Goal: Find specific page/section: Find specific page/section

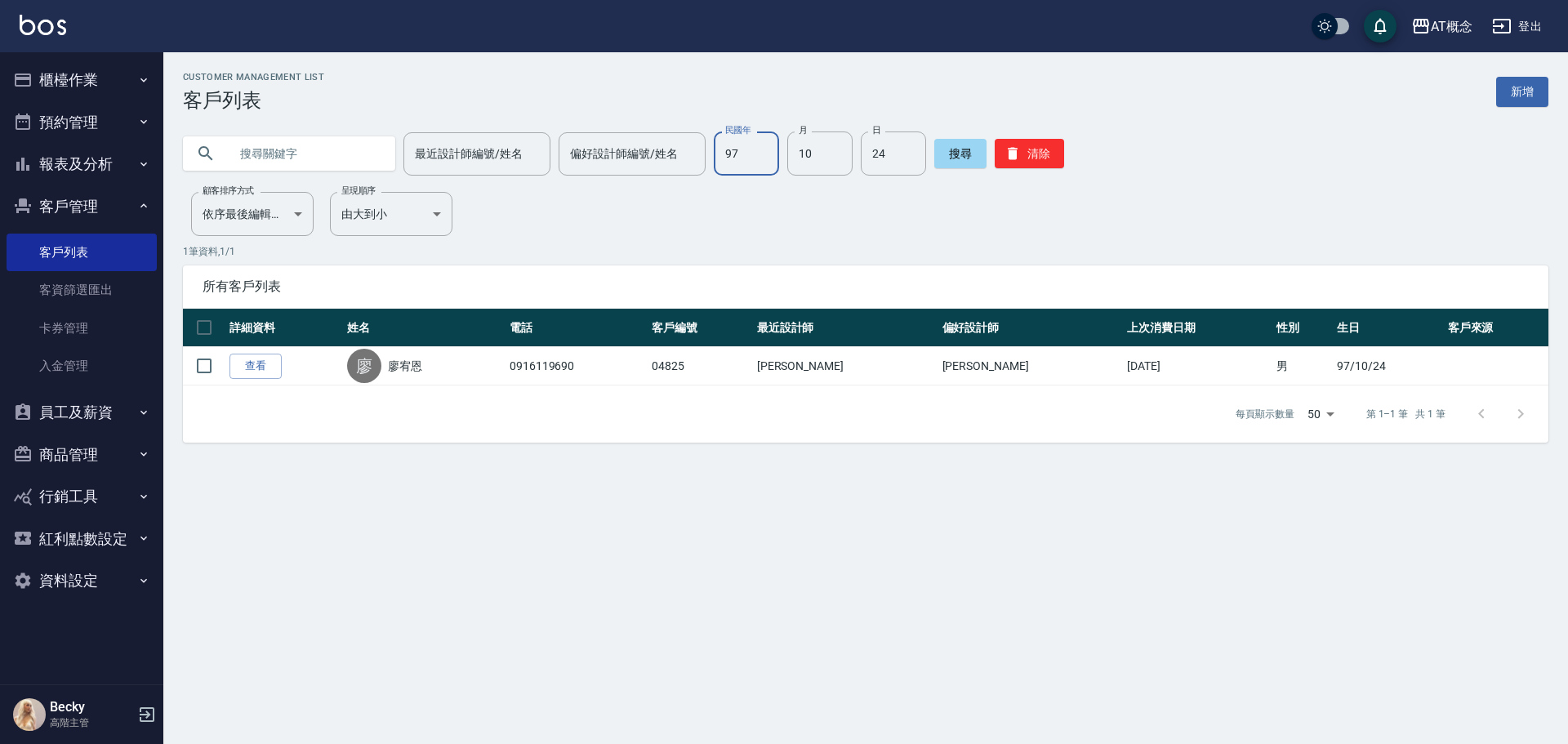
click at [748, 156] on input "97" at bounding box center [746, 153] width 65 height 44
type input "84"
type input "05"
type input "21"
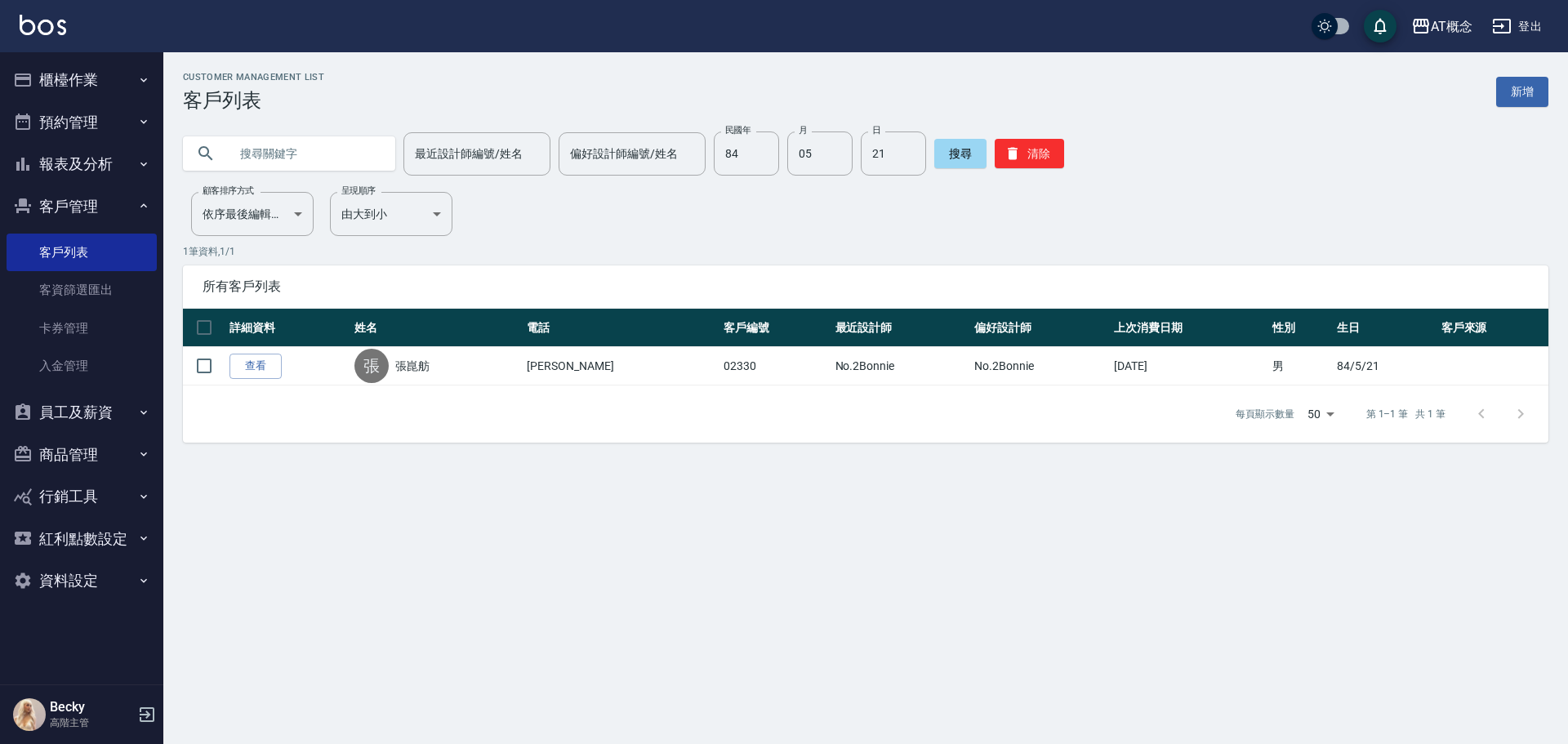
click at [366, 156] on input "text" at bounding box center [306, 153] width 154 height 44
click at [1020, 178] on div "Customer Management List 客戶列表 新增 最近設計師編號/姓名 最近設計師編號/姓名 偏好設計師編號/姓名 偏好設計師編號/姓名 民國…" at bounding box center [865, 257] width 1404 height 371
click at [1022, 157] on button "清除" at bounding box center [1030, 153] width 70 height 30
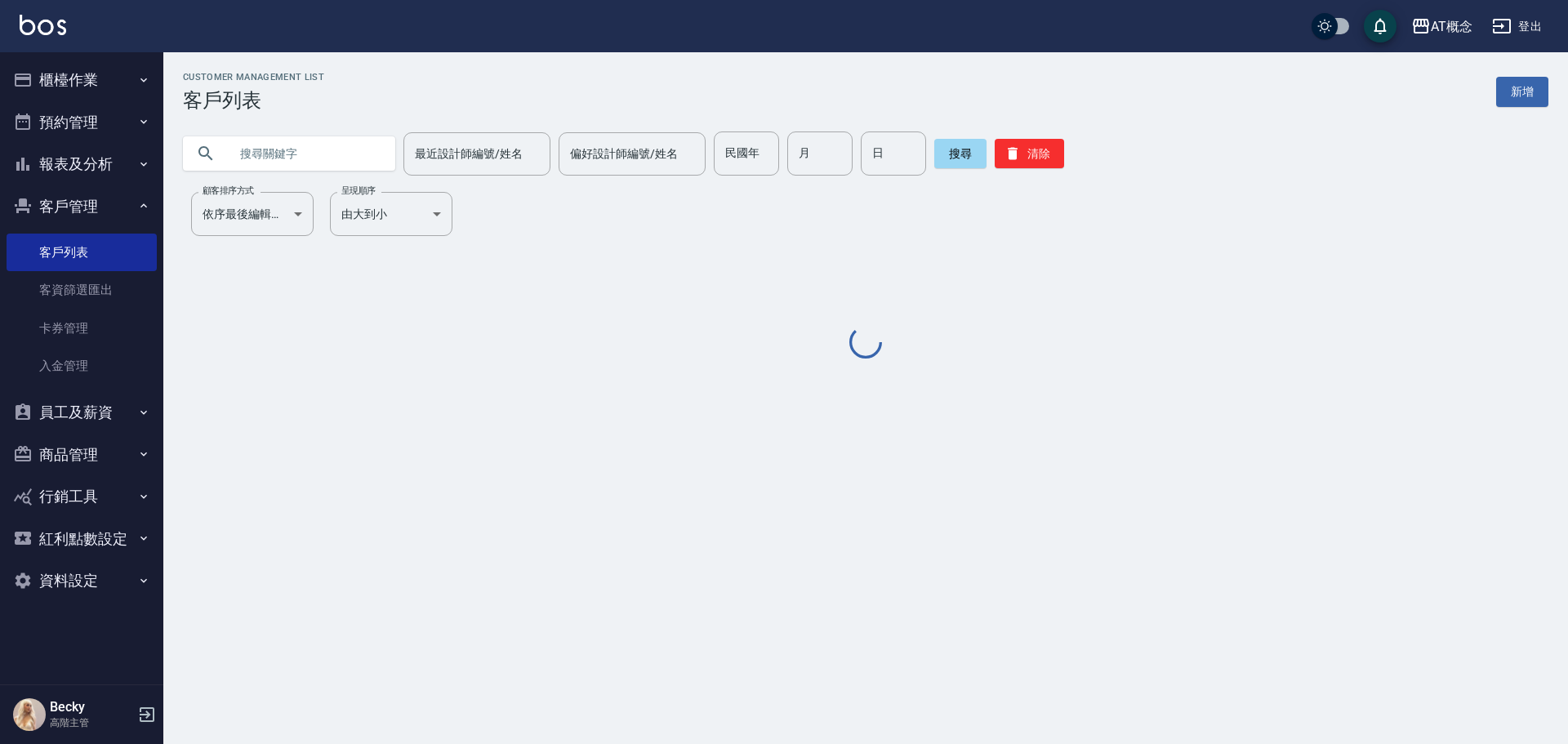
click at [243, 167] on input "text" at bounding box center [306, 153] width 154 height 44
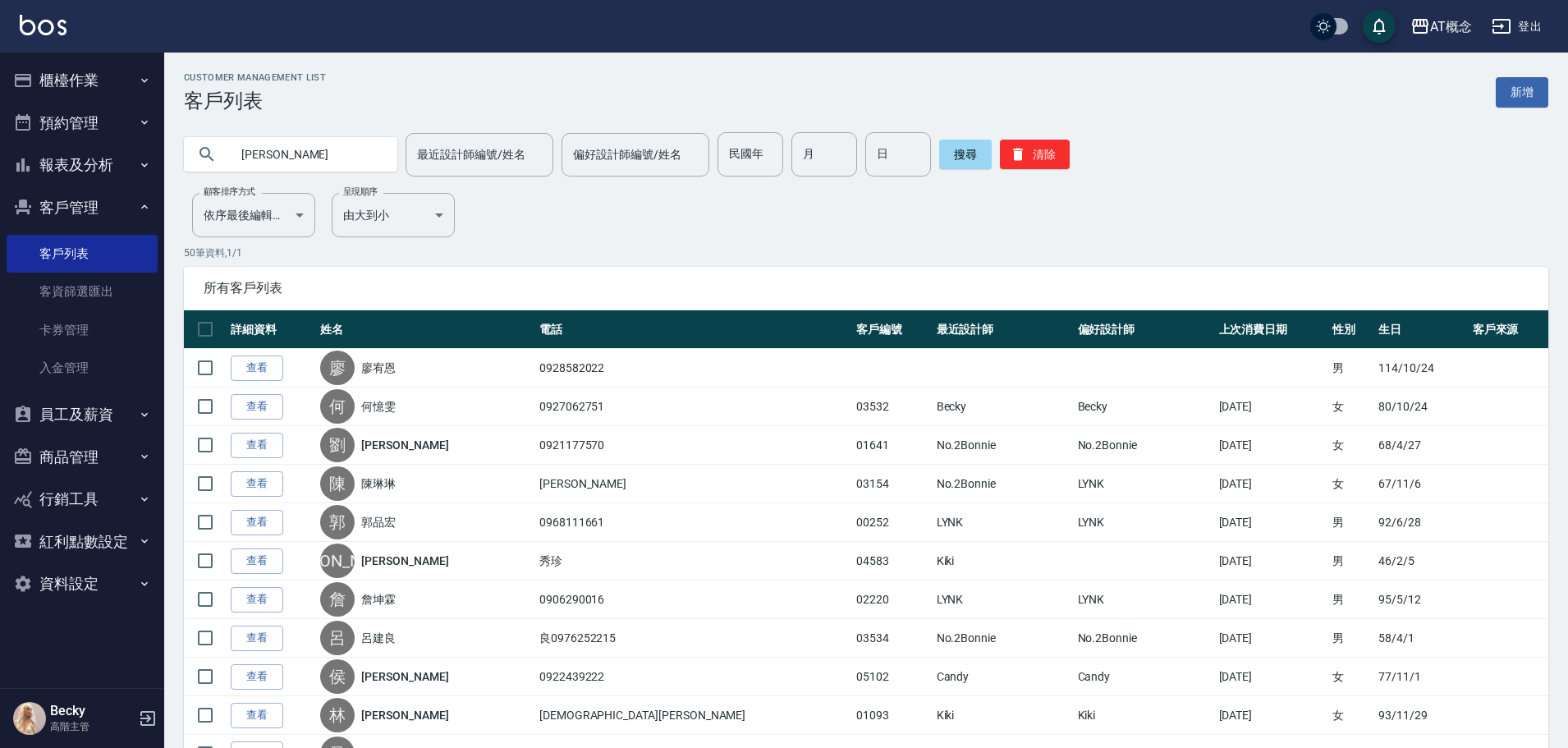
type input "林義"
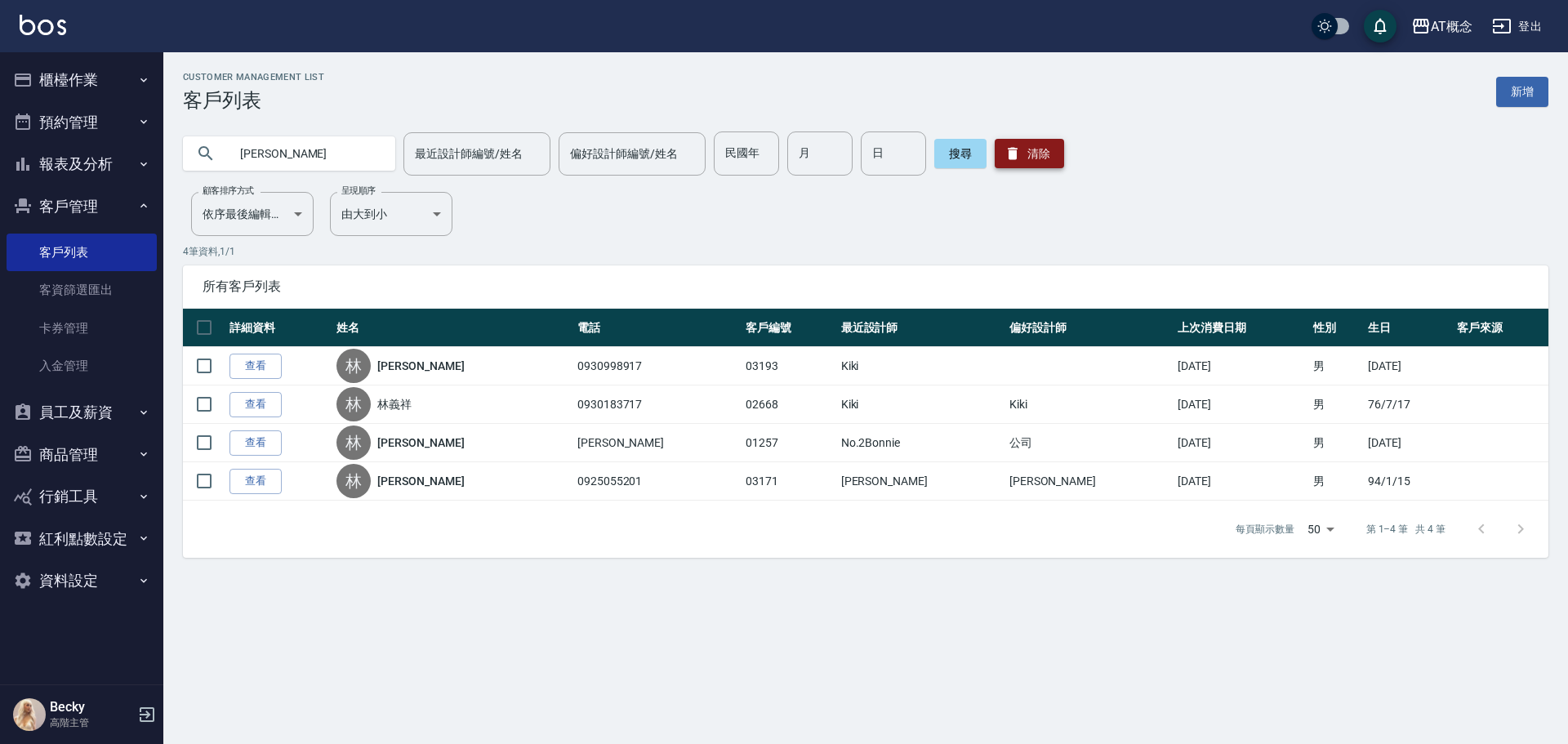
click at [1033, 149] on button "清除" at bounding box center [1030, 153] width 70 height 30
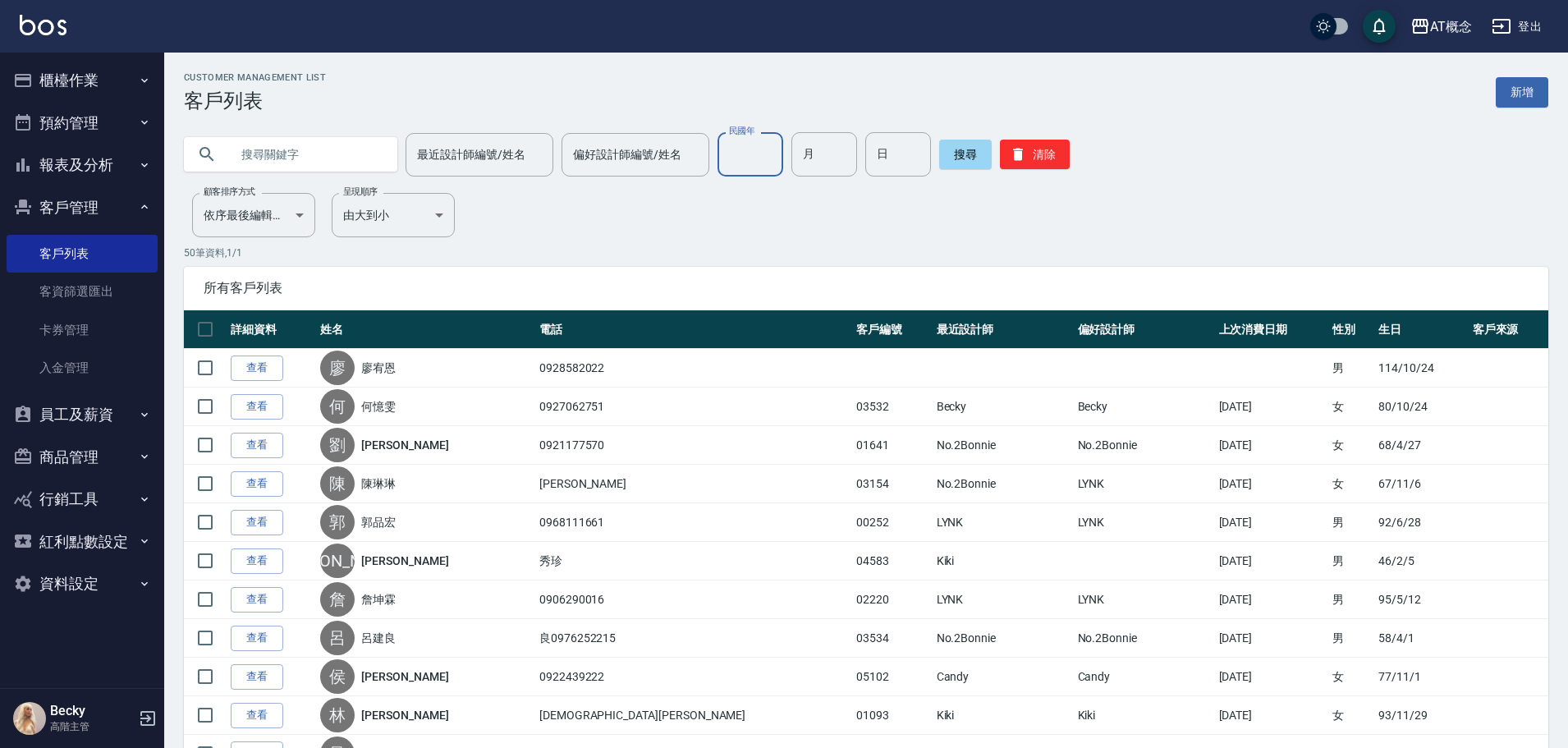
click at [761, 154] on input "民國年" at bounding box center [749, 154] width 66 height 44
type input "710"
click at [749, 160] on input "710" at bounding box center [749, 154] width 66 height 44
type input "71"
type input "8"
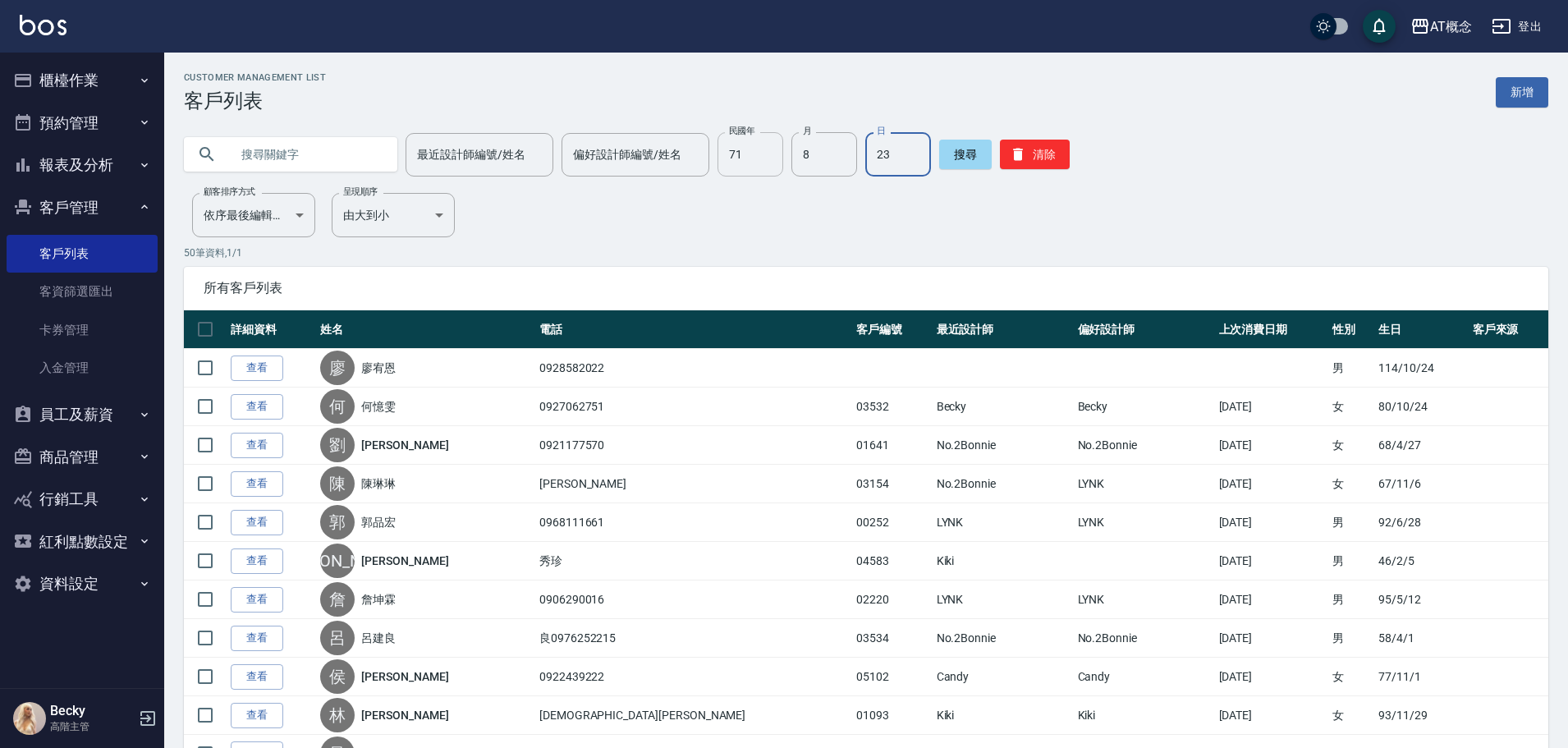
type input "23"
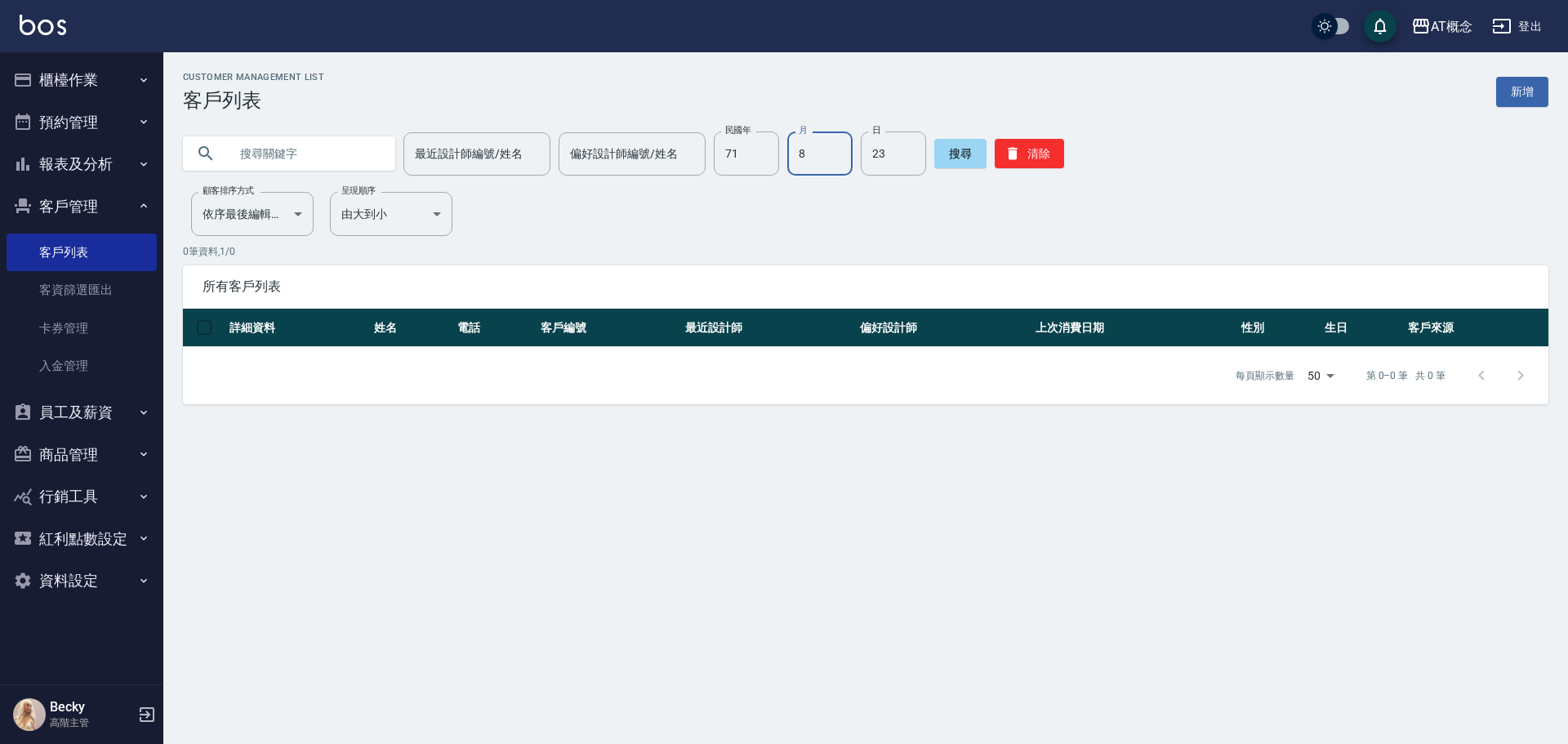
click at [797, 163] on input "8" at bounding box center [820, 153] width 65 height 44
type input "08"
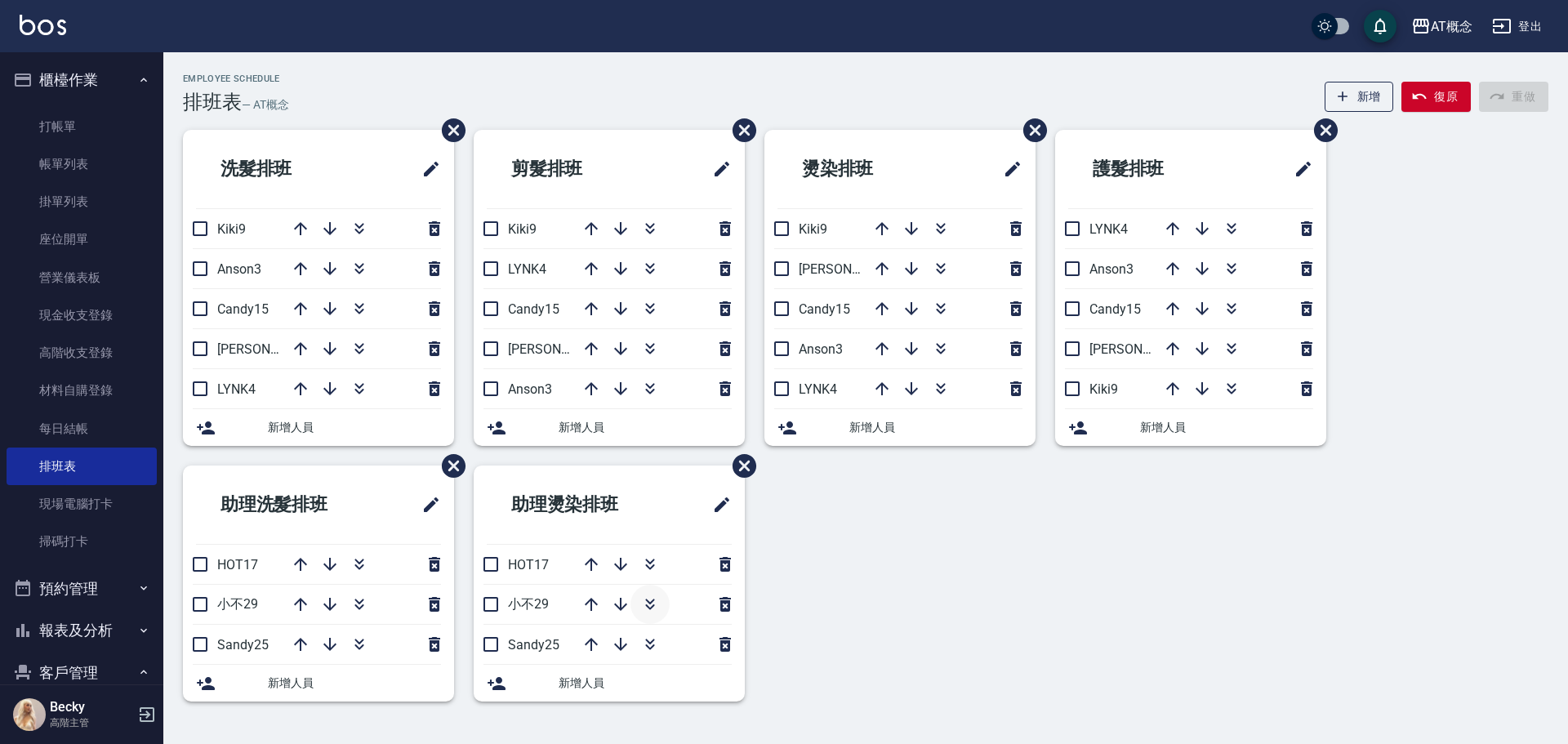
click at [665, 606] on button "button" at bounding box center [650, 604] width 39 height 39
click at [646, 604] on icon "button" at bounding box center [650, 604] width 20 height 20
drag, startPoint x: 1464, startPoint y: 46, endPoint x: 1265, endPoint y: 232, distance: 272.4
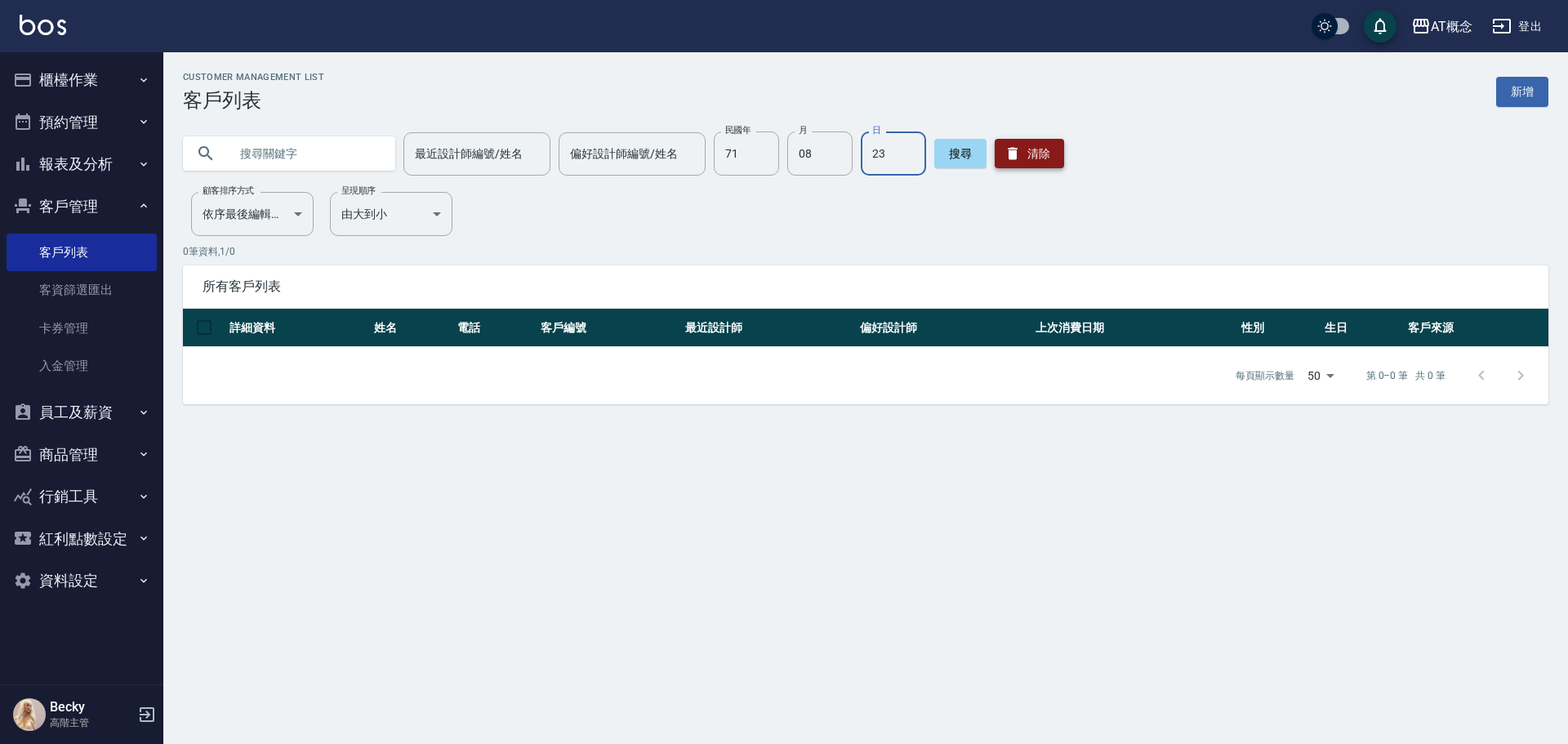
click at [1017, 156] on button "清除" at bounding box center [1030, 153] width 70 height 30
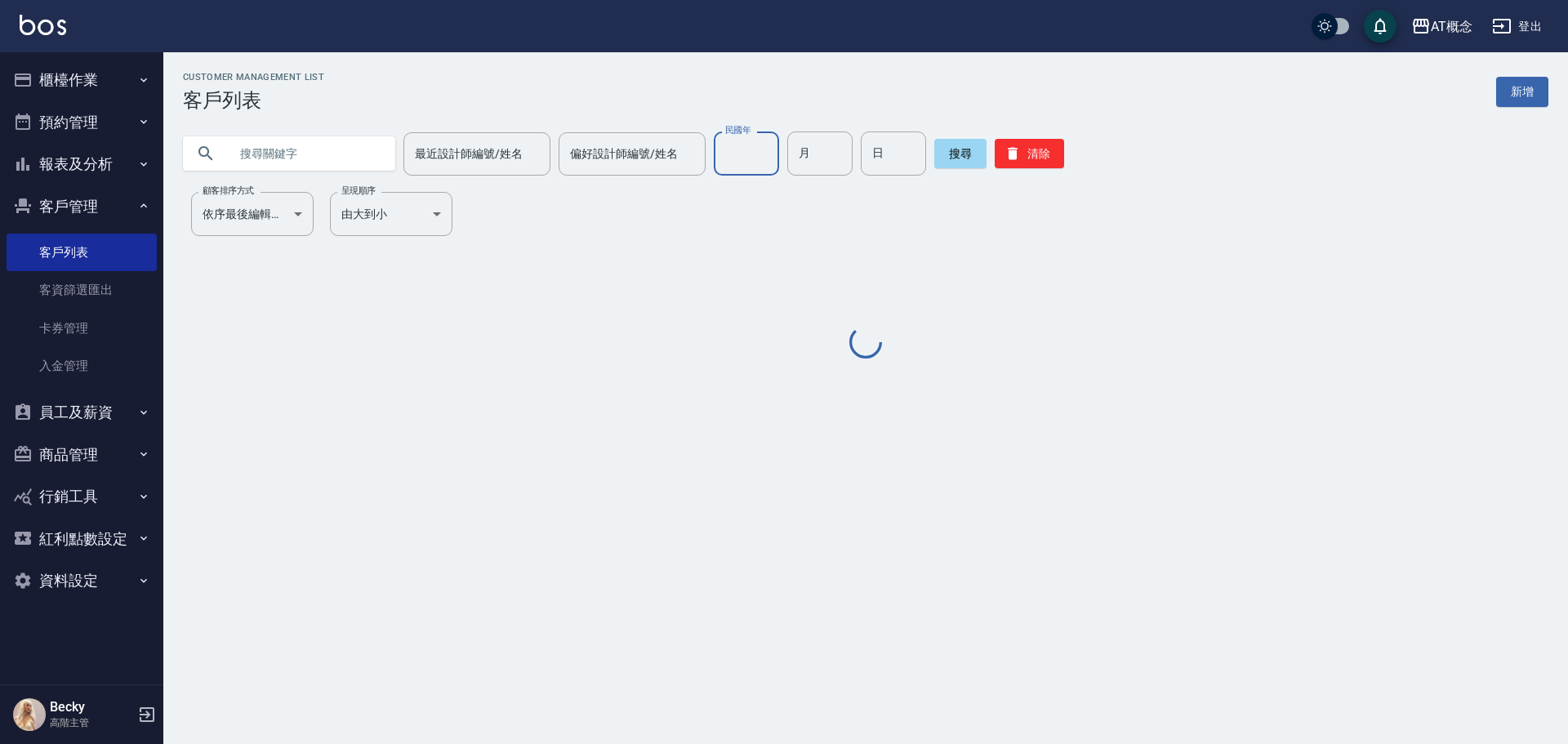
click at [730, 146] on input "民國年" at bounding box center [746, 153] width 65 height 44
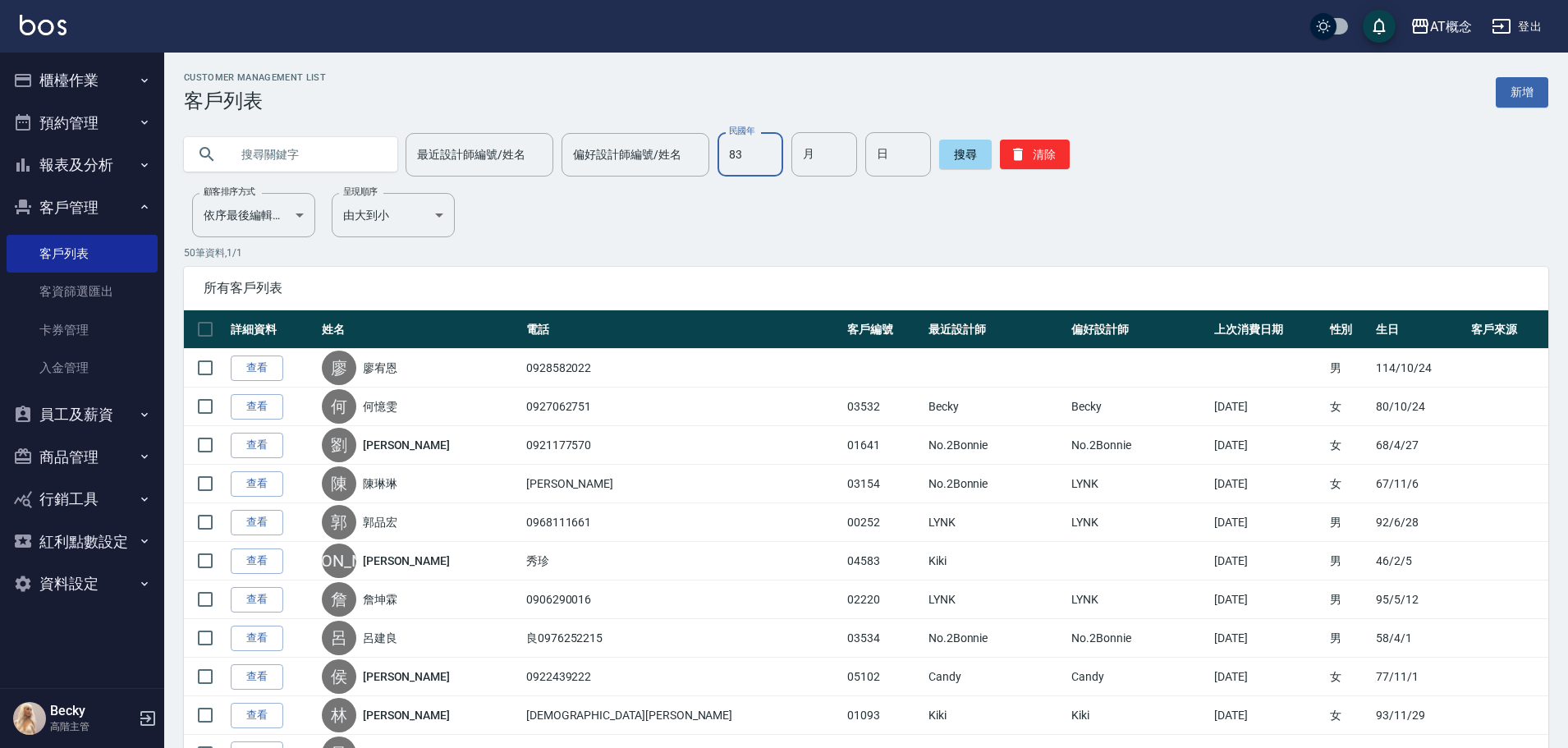
type input "83"
type input "04"
type input "26"
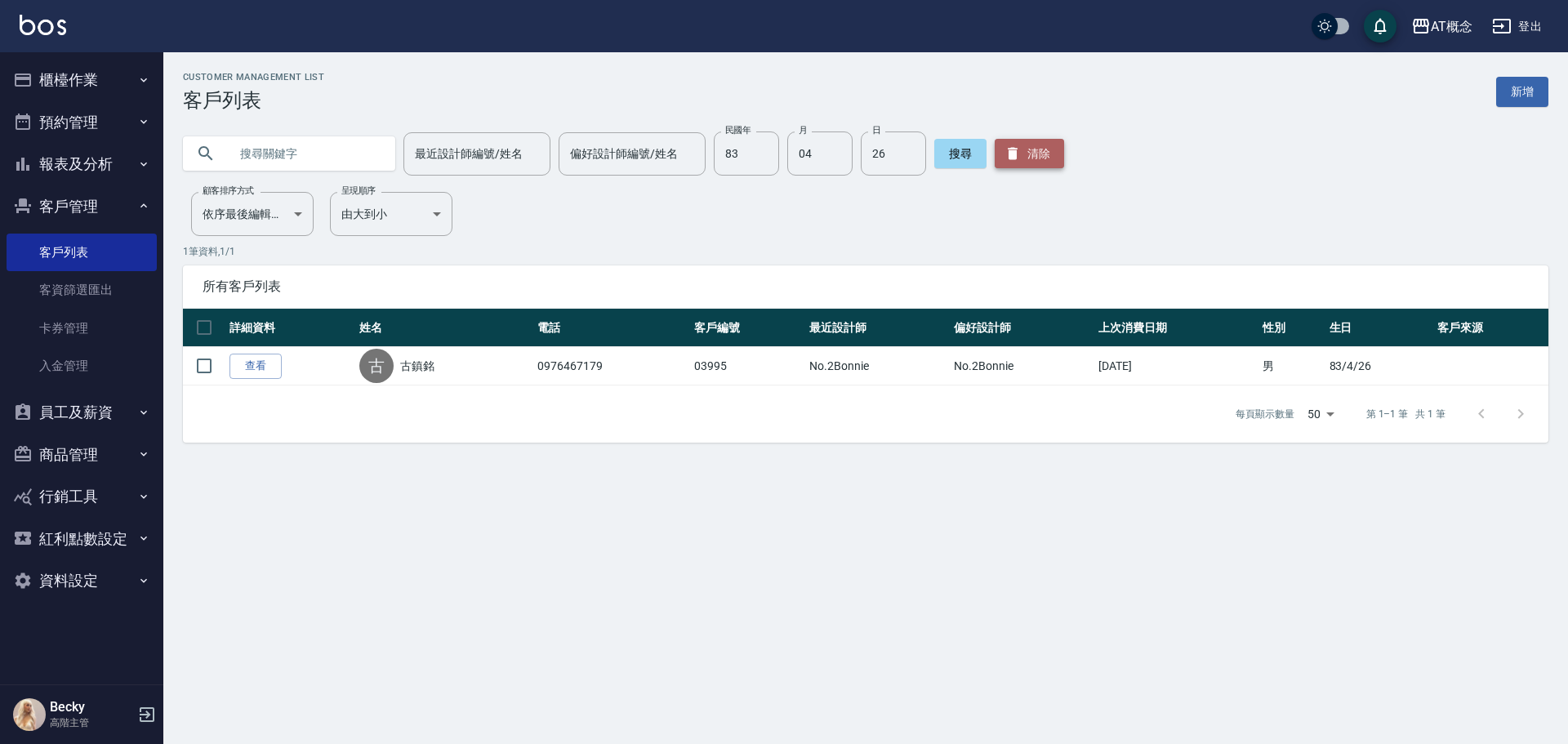
click at [1024, 140] on button "清除" at bounding box center [1030, 153] width 70 height 30
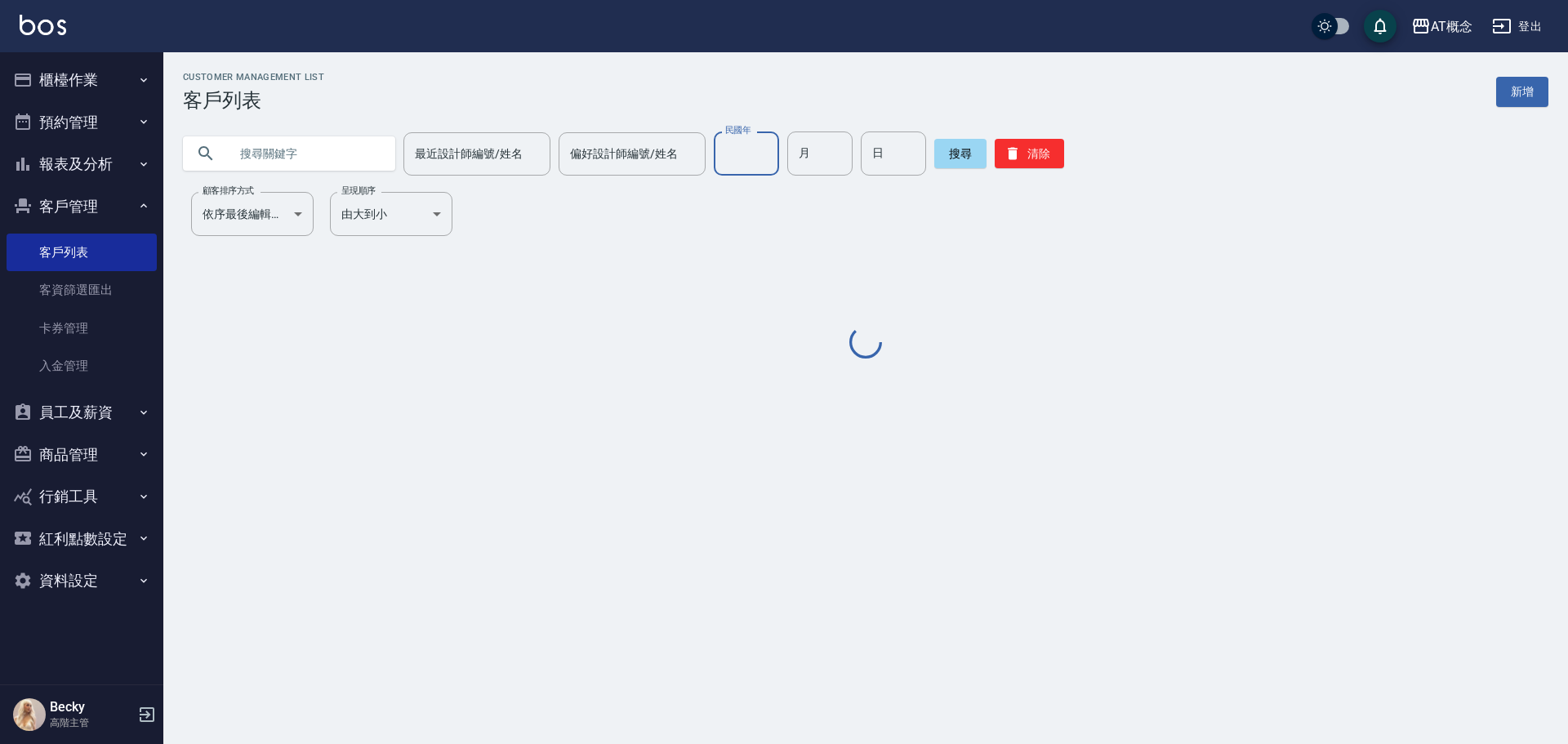
click at [752, 174] on input "民國年" at bounding box center [746, 153] width 65 height 44
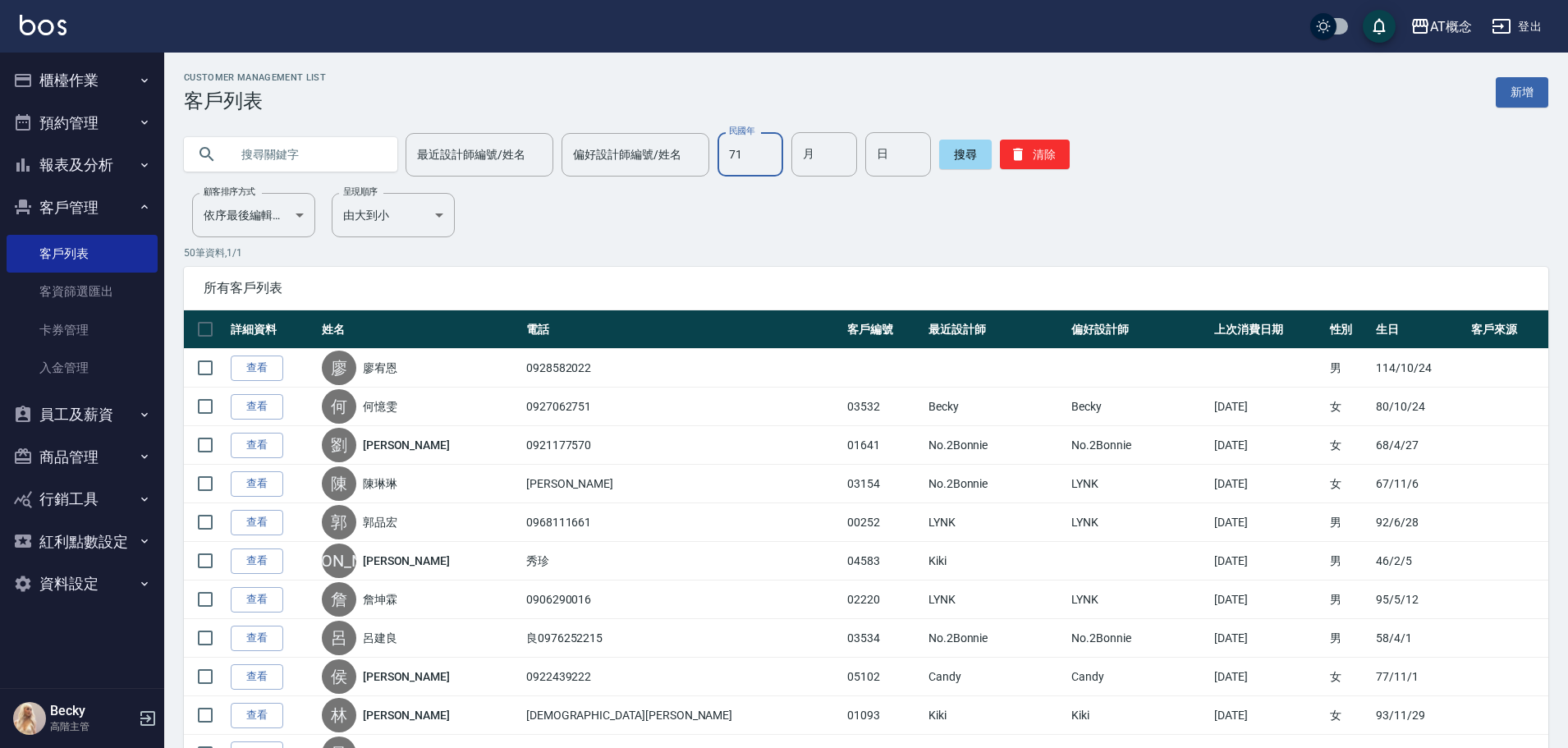
type input "71"
type input "08"
type input "23"
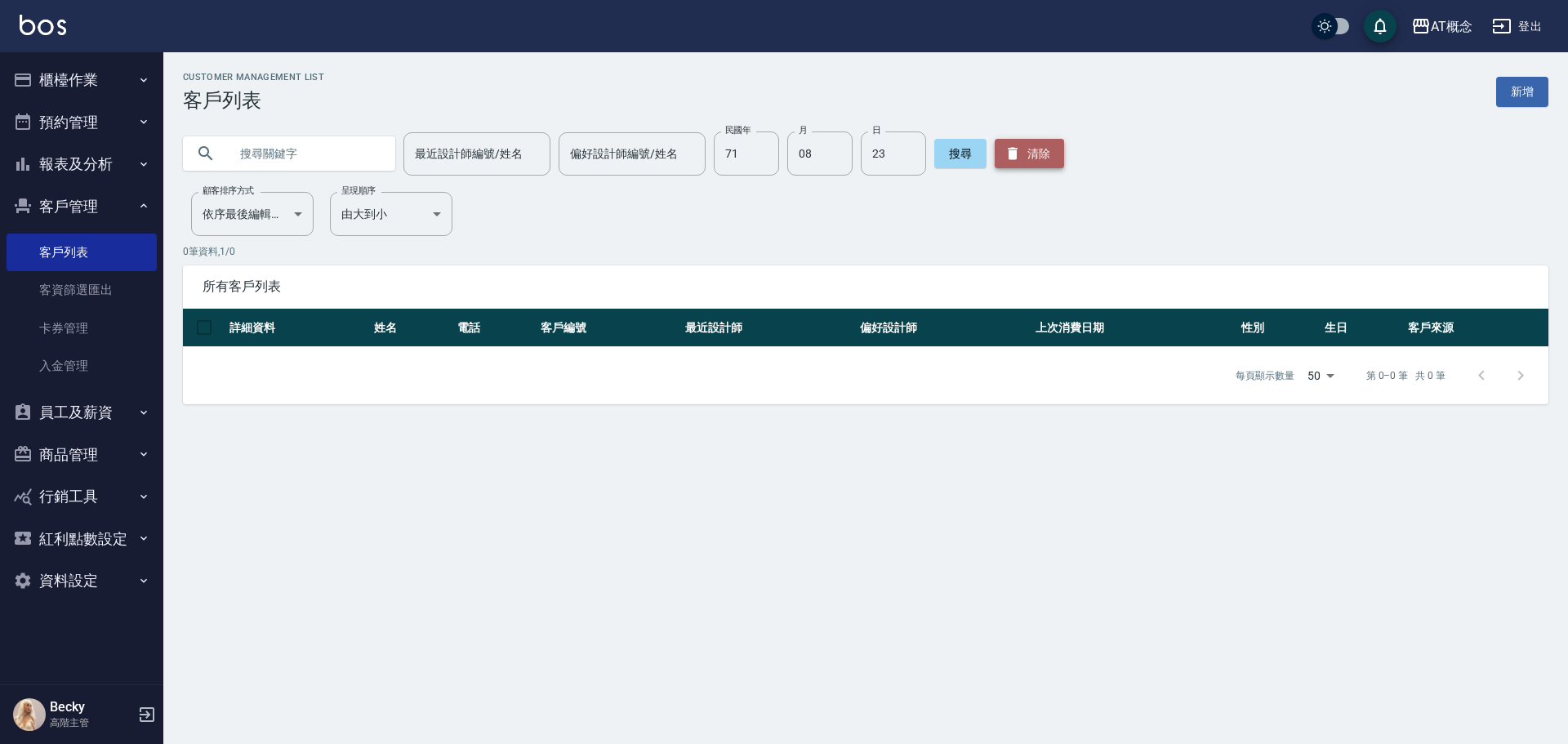
click at [1018, 160] on button "清除" at bounding box center [1030, 153] width 70 height 30
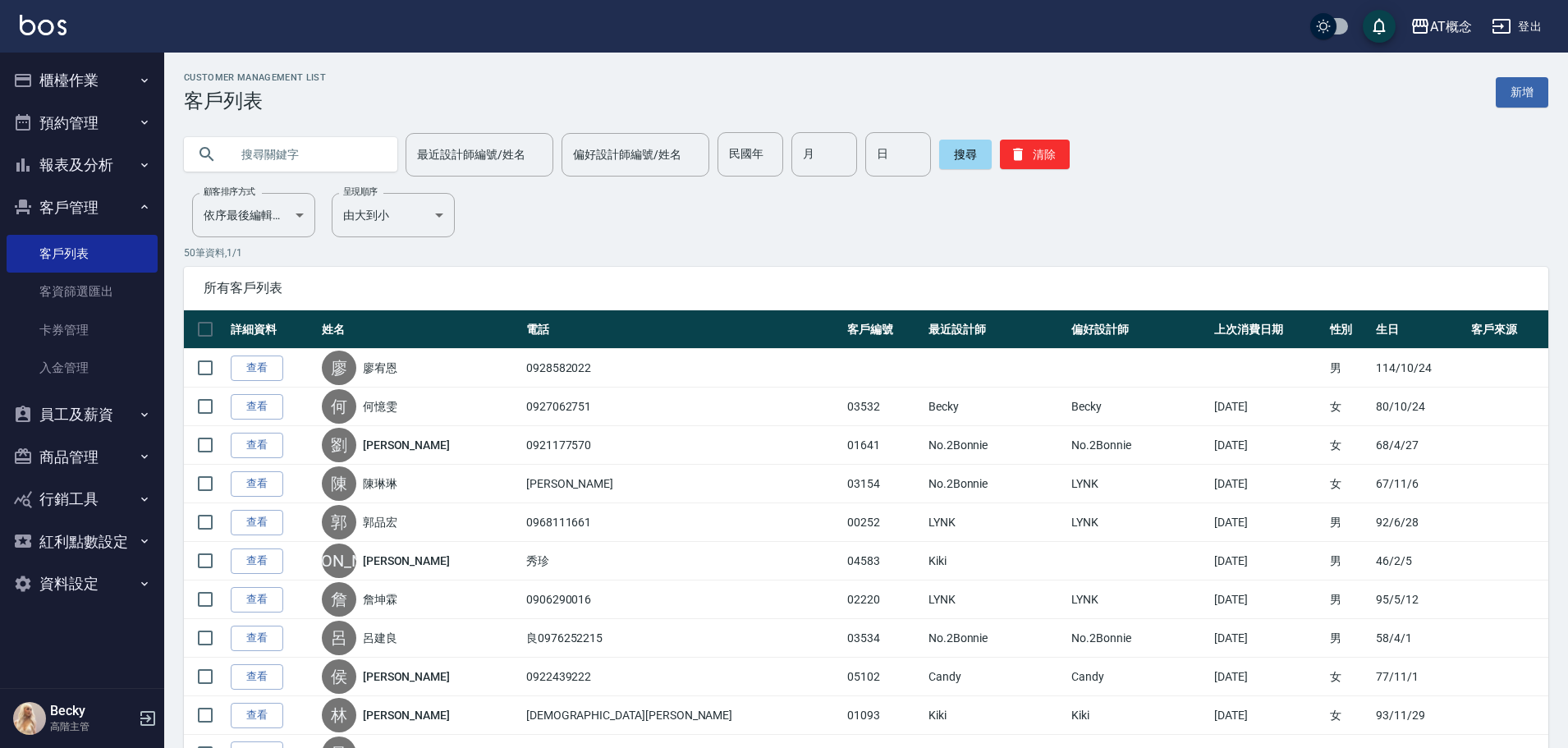
click at [309, 161] on input "text" at bounding box center [307, 154] width 155 height 44
type input "陳立"
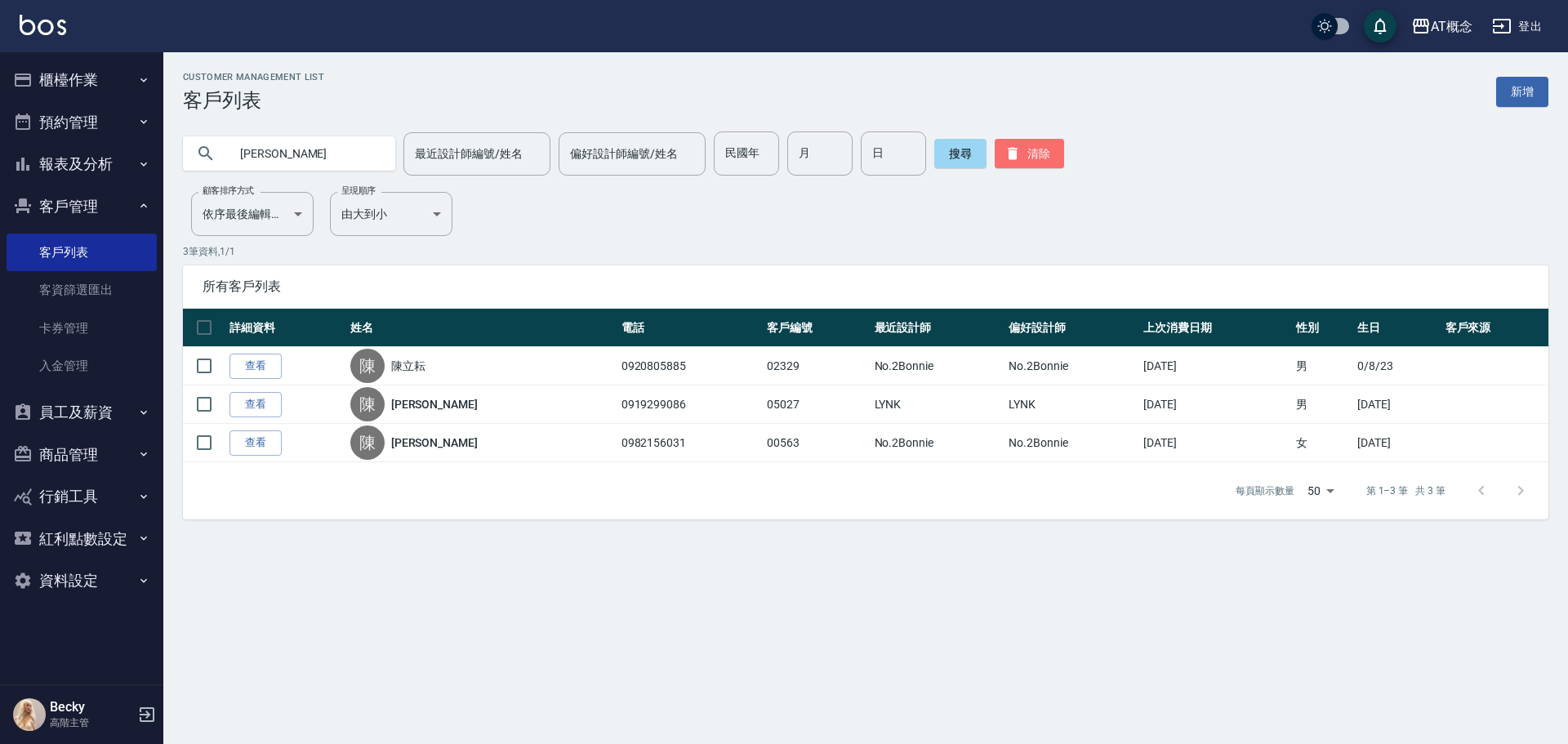
drag, startPoint x: 1031, startPoint y: 165, endPoint x: 940, endPoint y: 184, distance: 93.0
click at [1031, 165] on button "清除" at bounding box center [1030, 153] width 70 height 30
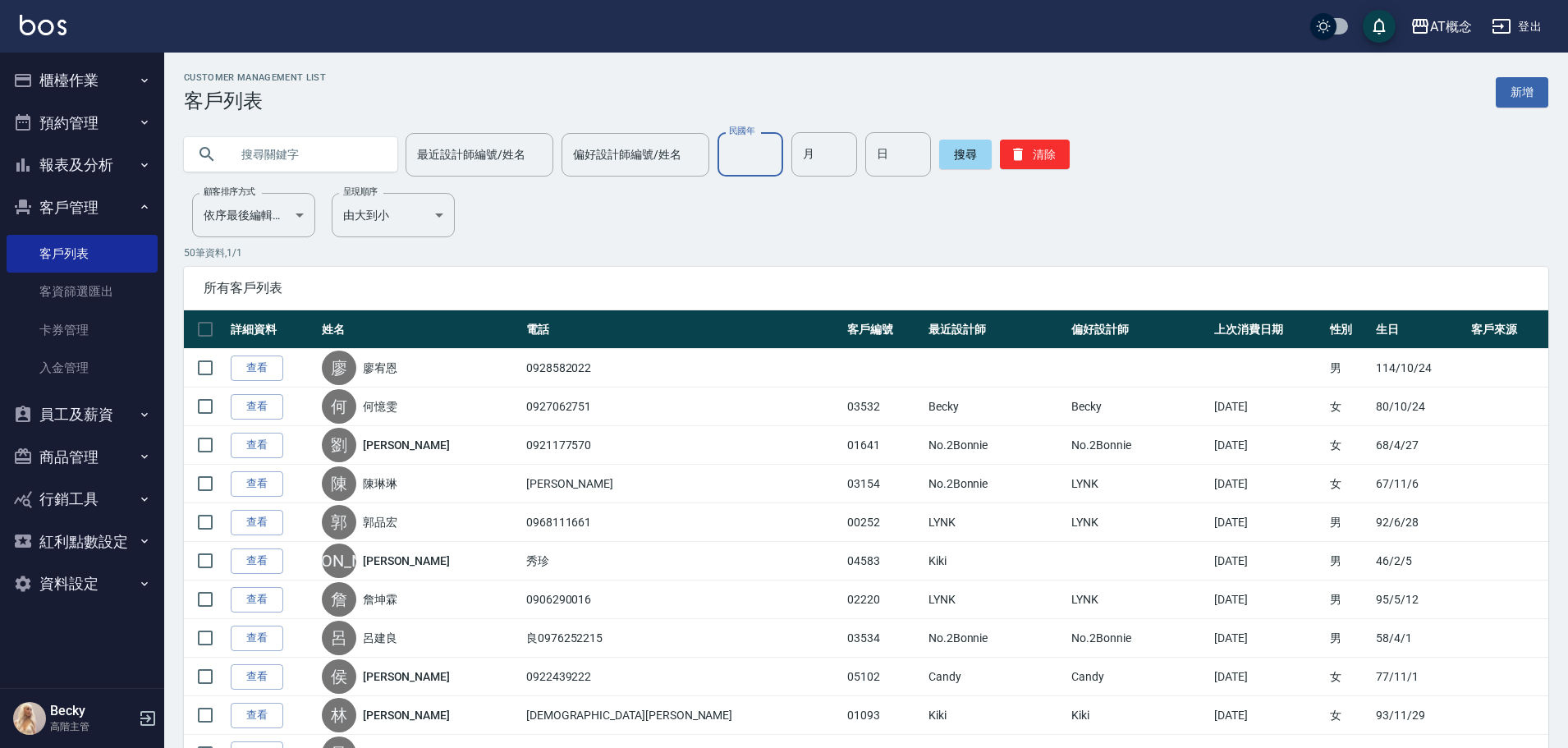
click at [717, 157] on input "民國年" at bounding box center [749, 154] width 66 height 44
type input "83"
type input "06"
type input "23"
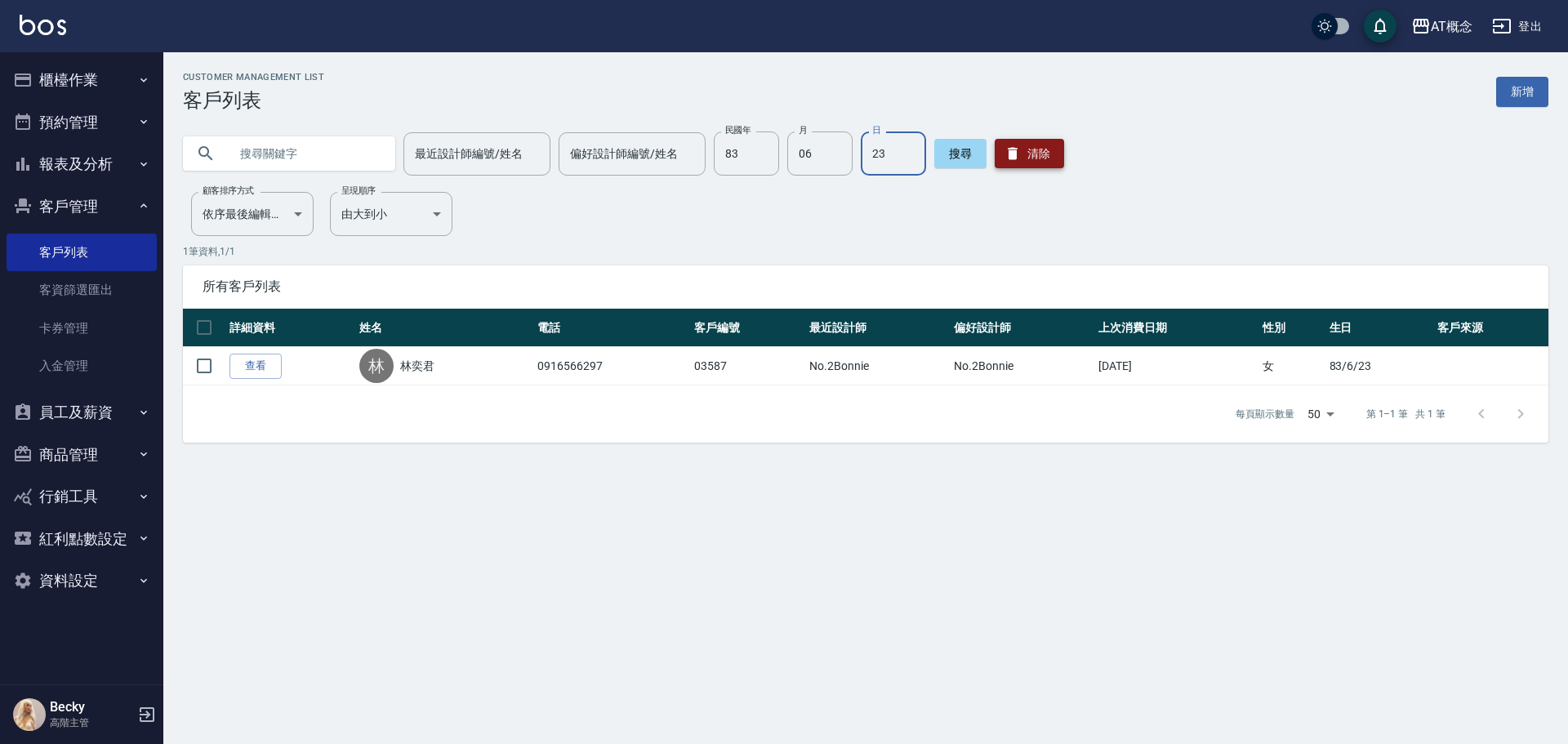
click at [1020, 152] on button "清除" at bounding box center [1030, 153] width 70 height 30
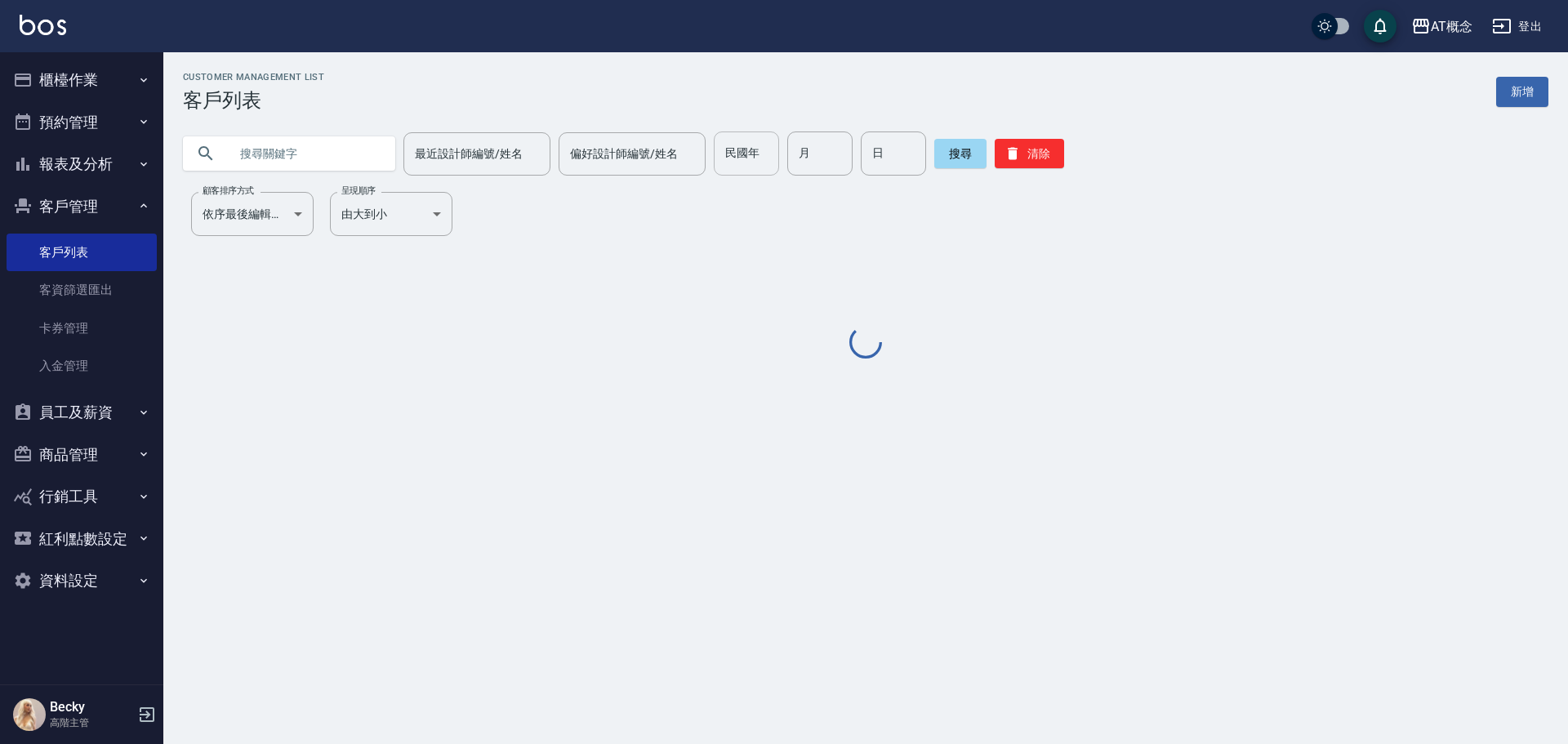
click at [755, 158] on input "民國年" at bounding box center [746, 153] width 65 height 44
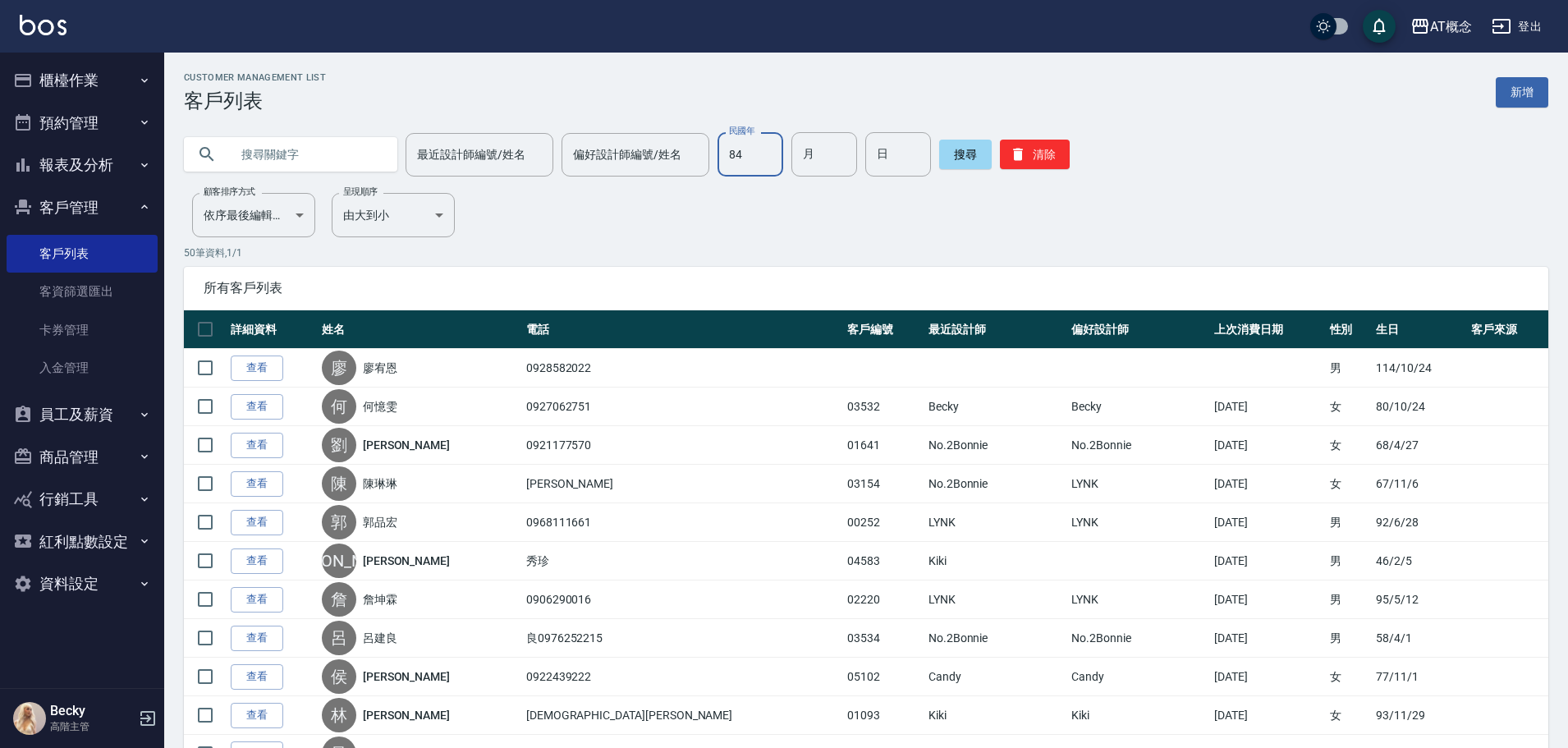
type input "84"
type input "12"
type input "31"
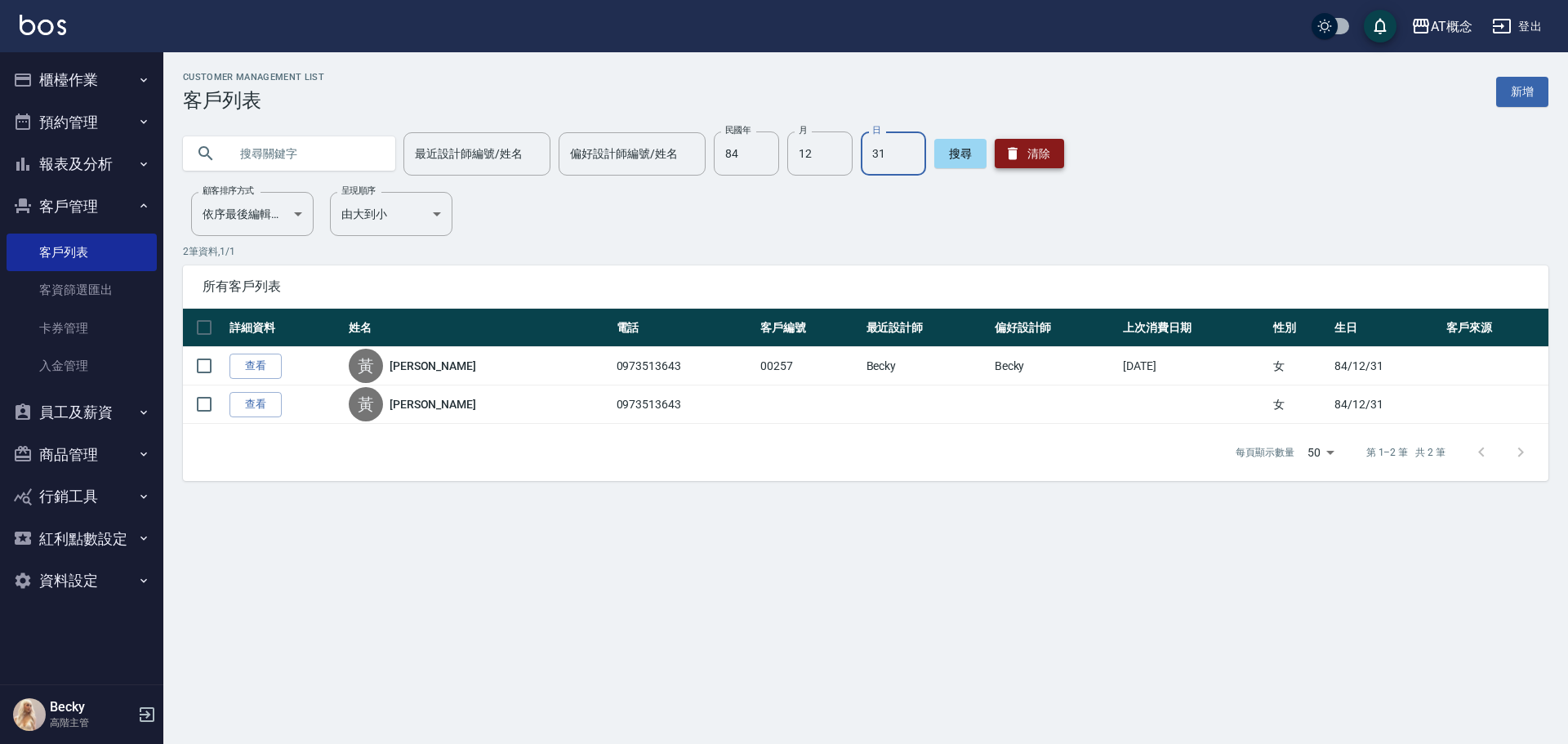
click at [1024, 148] on button "清除" at bounding box center [1030, 153] width 70 height 30
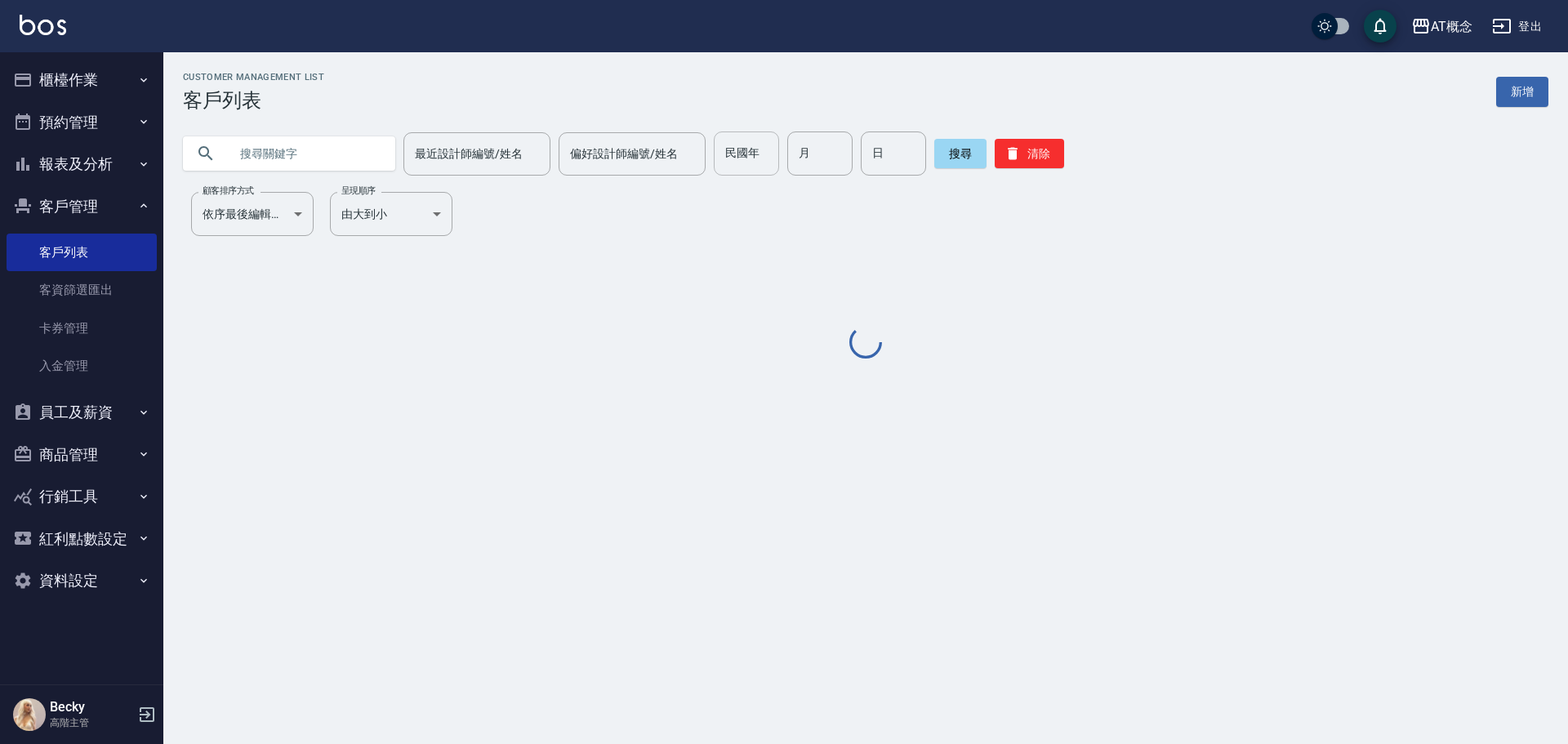
click at [729, 156] on input "民國年" at bounding box center [746, 153] width 65 height 44
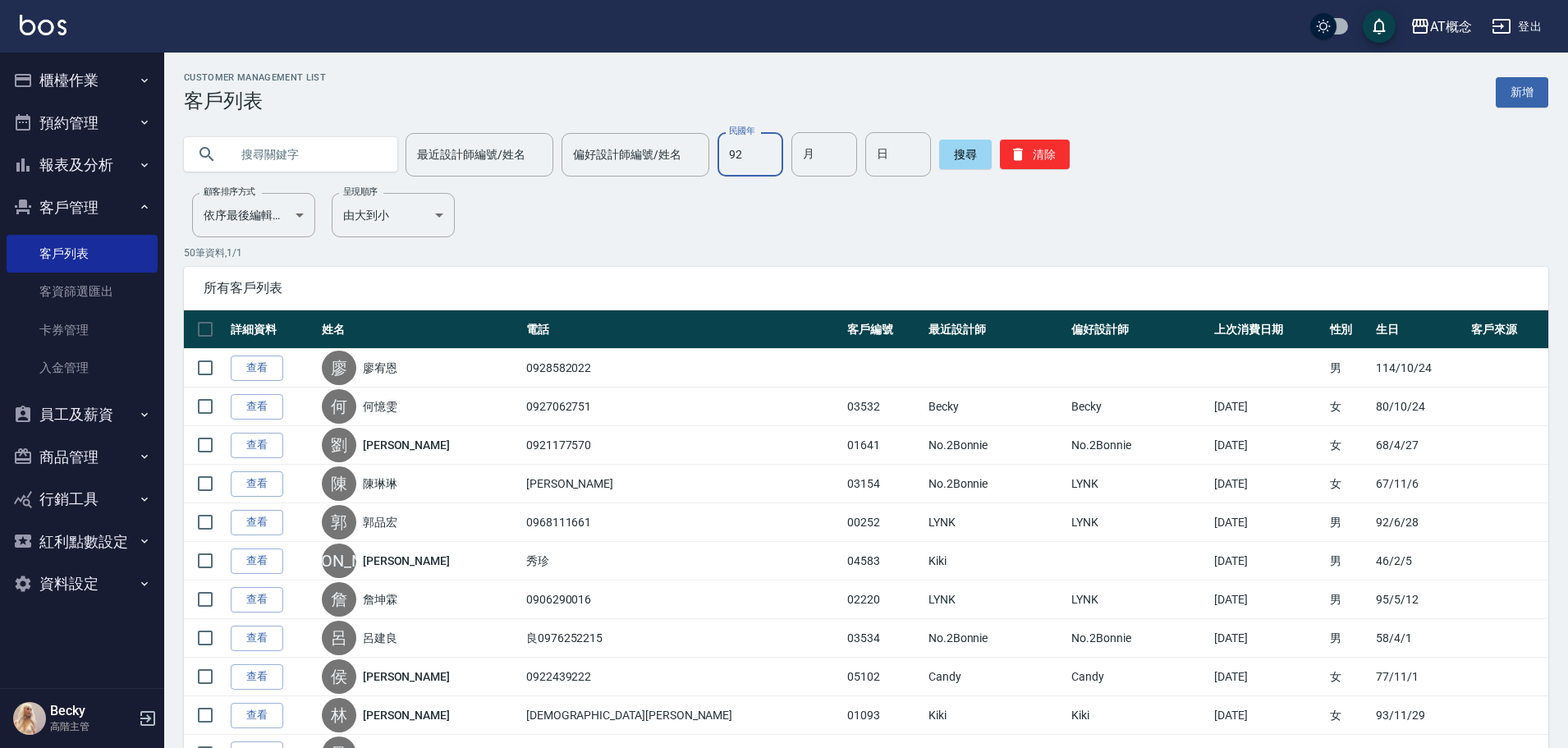
type input "92"
type input "02"
type input "28"
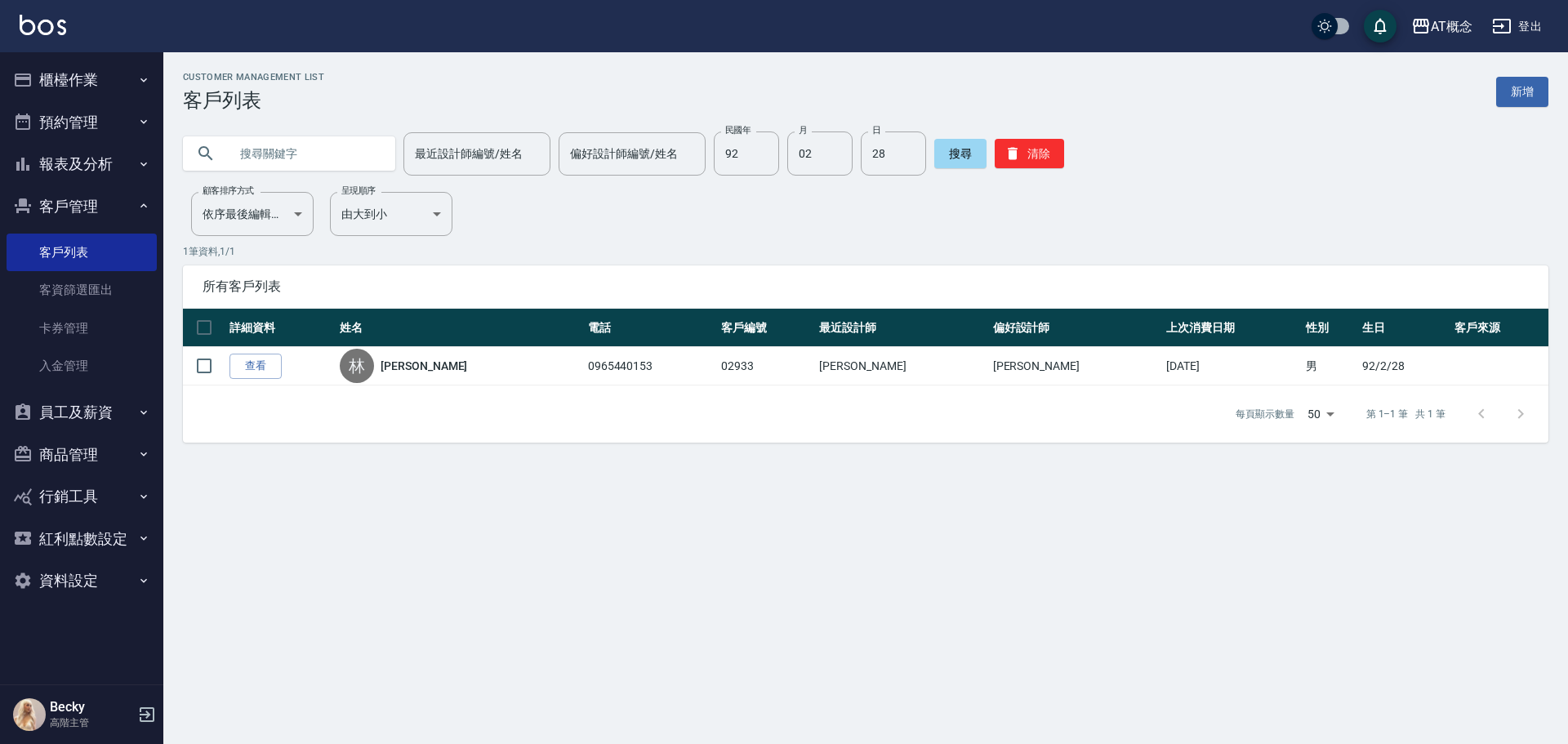
click at [1042, 169] on div "搜尋 清除" at bounding box center [999, 153] width 130 height 44
click at [1030, 162] on button "清除" at bounding box center [1030, 153] width 70 height 30
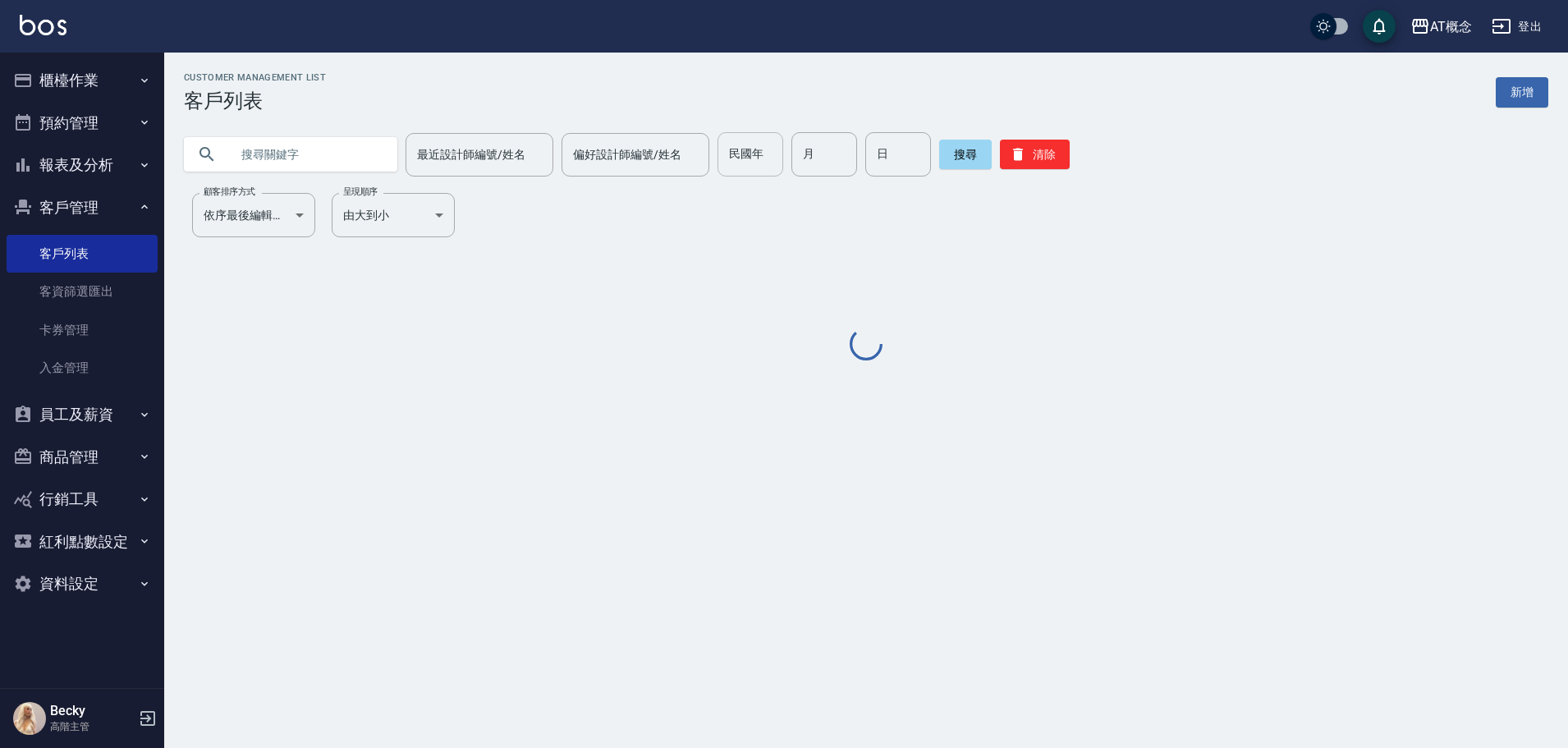
click at [735, 147] on div "民國年 民國年" at bounding box center [749, 154] width 66 height 44
